Goal: Check status

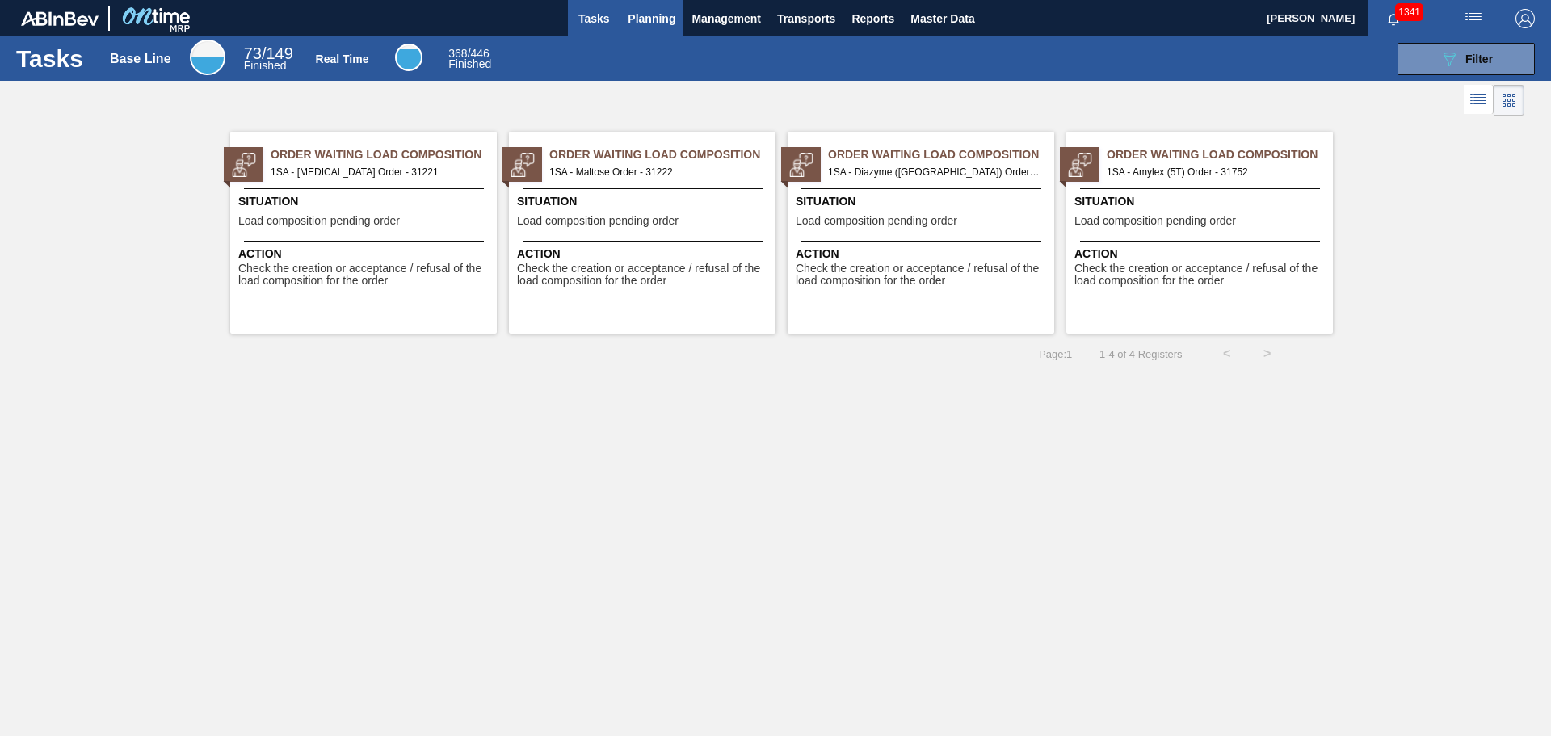
click at [654, 17] on span "Planning" at bounding box center [652, 18] width 48 height 19
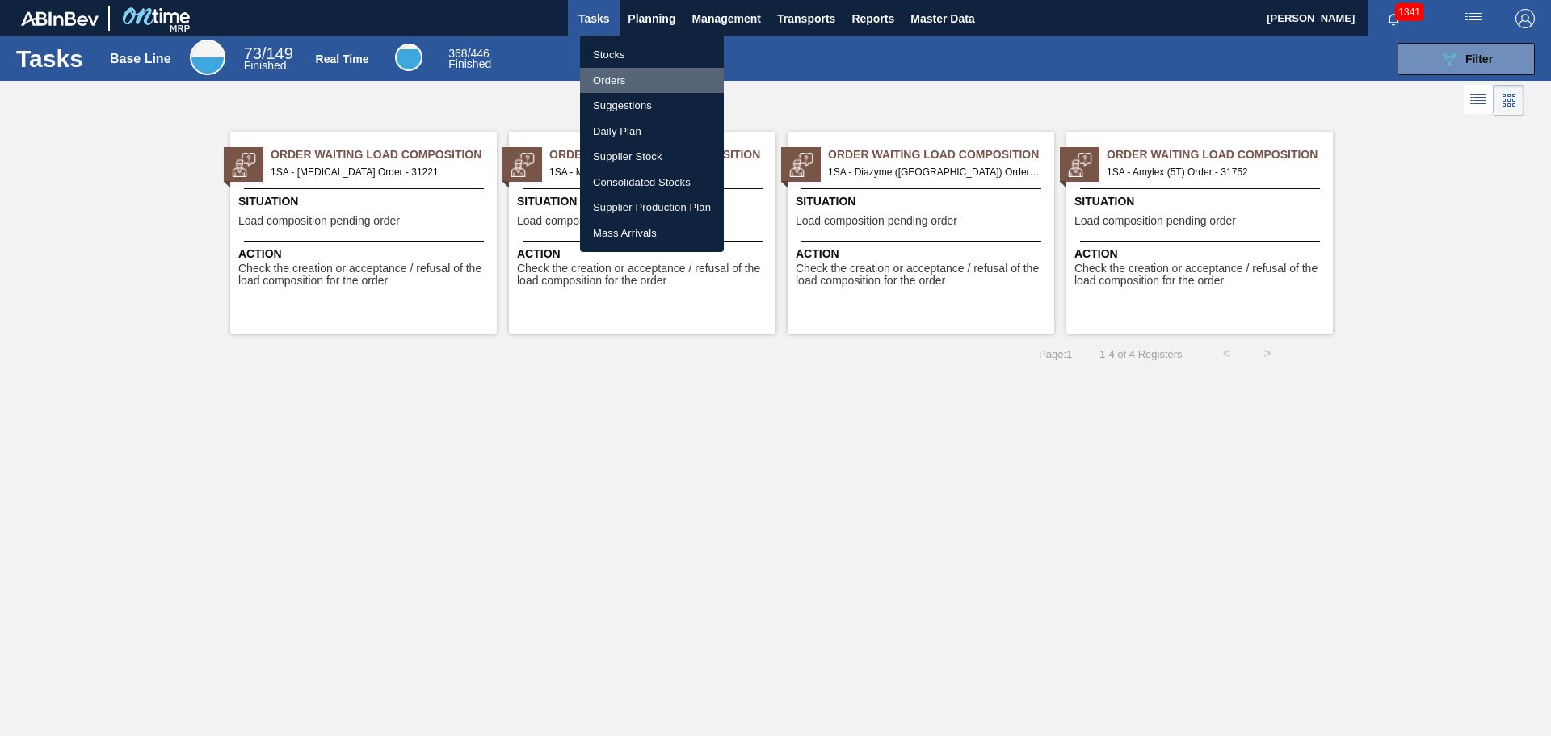
click at [620, 77] on li "Orders" at bounding box center [652, 81] width 144 height 26
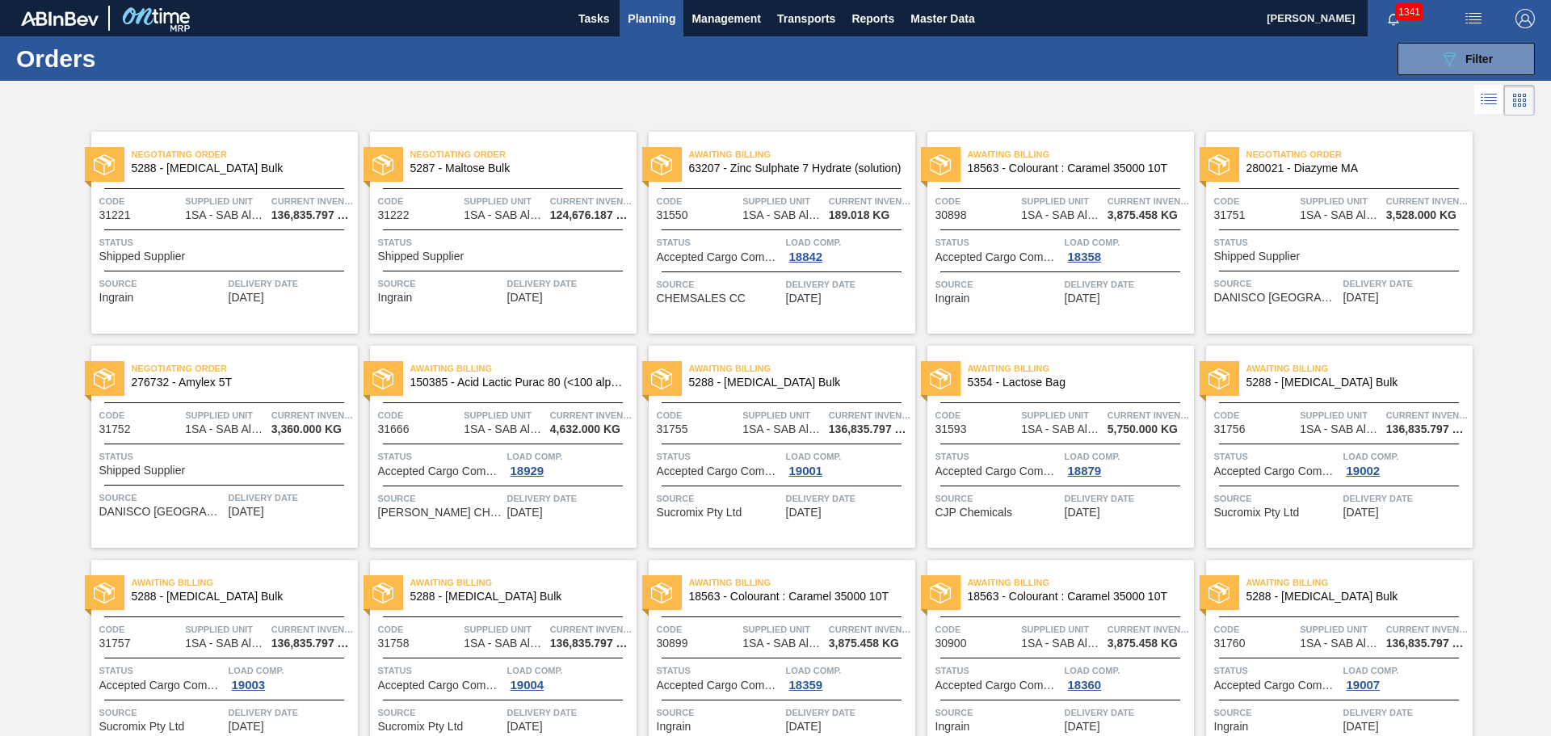
click at [264, 250] on span "Status" at bounding box center [226, 242] width 255 height 16
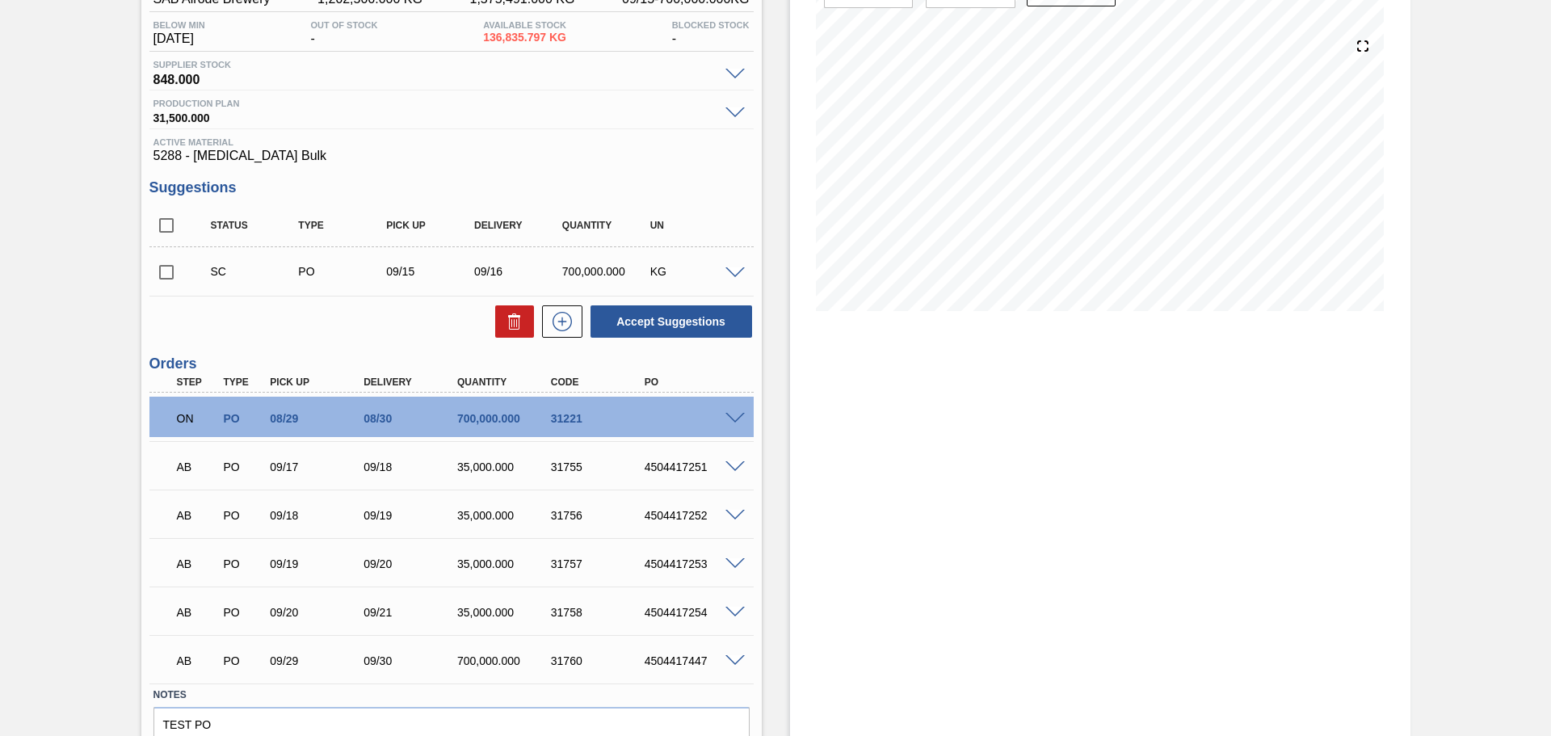
scroll to position [242, 0]
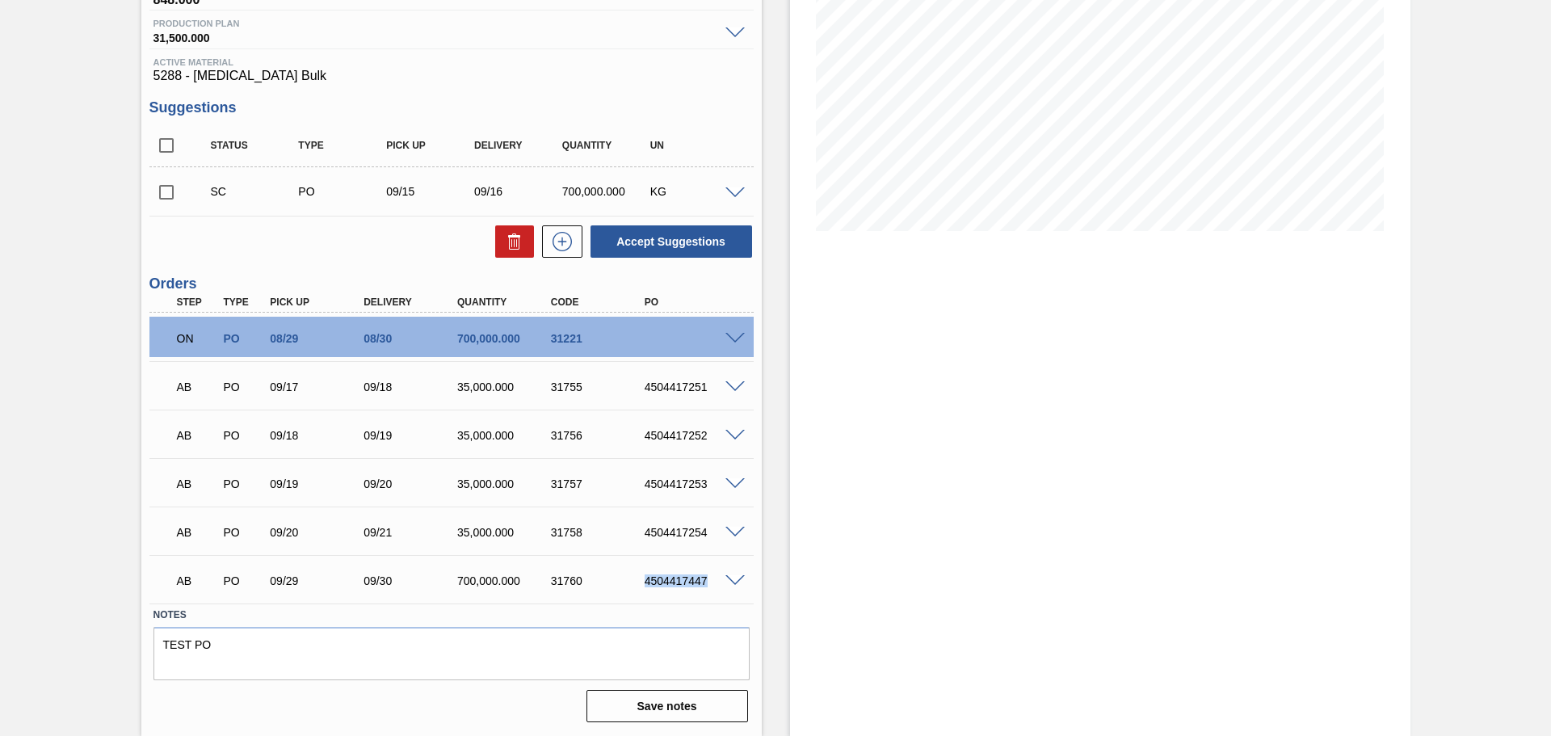
drag, startPoint x: 645, startPoint y: 583, endPoint x: 715, endPoint y: 577, distance: 70.5
click at [715, 577] on div "4504417447" at bounding box center [693, 580] width 105 height 13
copy div "4504417447"
